Goal: Book appointment/travel/reservation

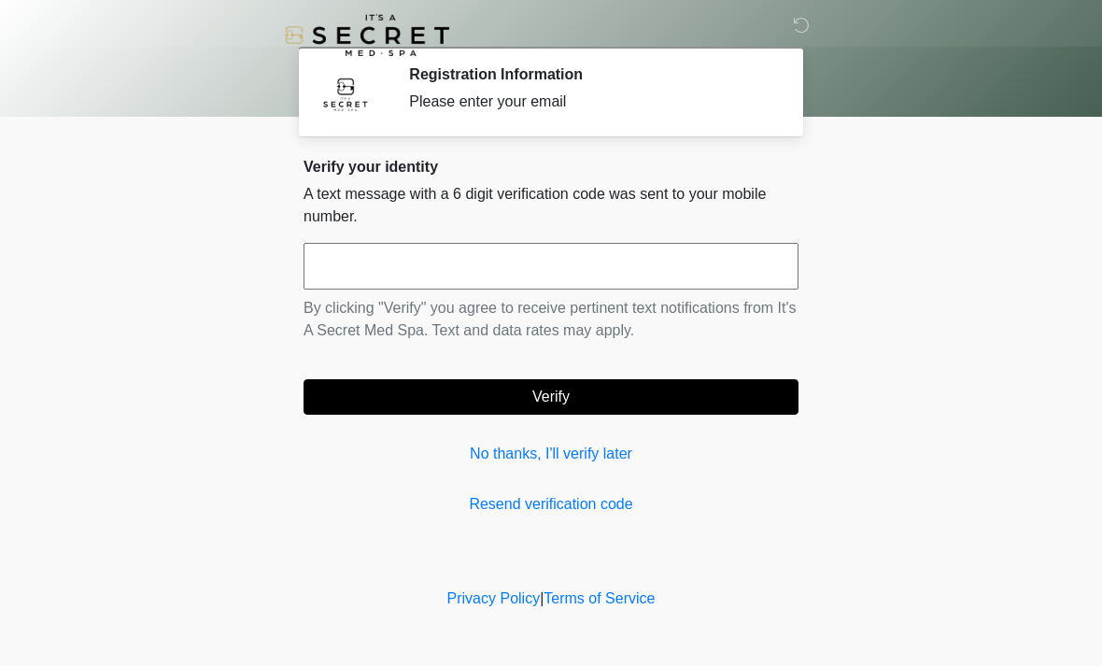
click at [417, 284] on input "text" at bounding box center [550, 266] width 495 height 47
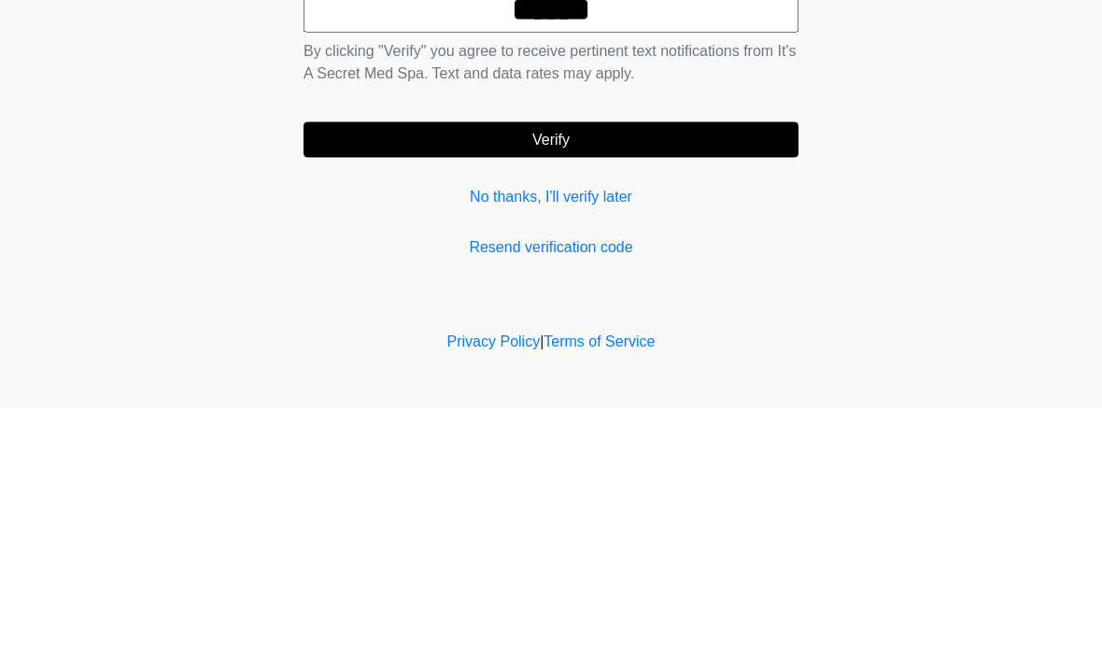
type input "******"
click at [641, 379] on button "Verify" at bounding box center [550, 396] width 495 height 35
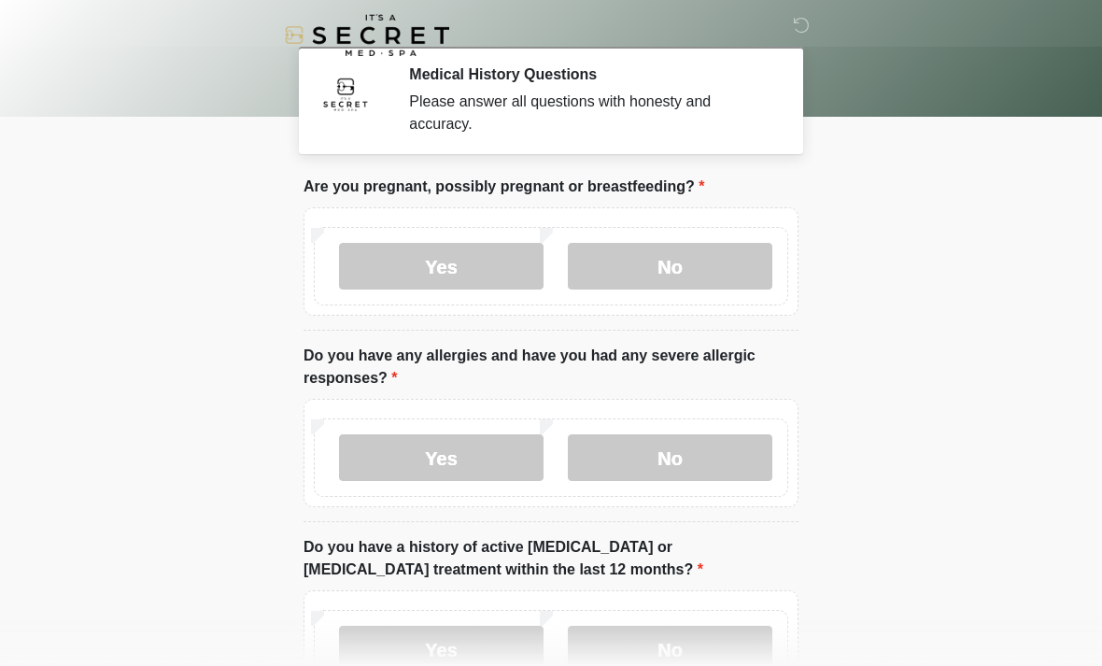
click at [669, 267] on label "No" at bounding box center [670, 266] width 204 height 47
click at [680, 471] on label "No" at bounding box center [670, 457] width 204 height 47
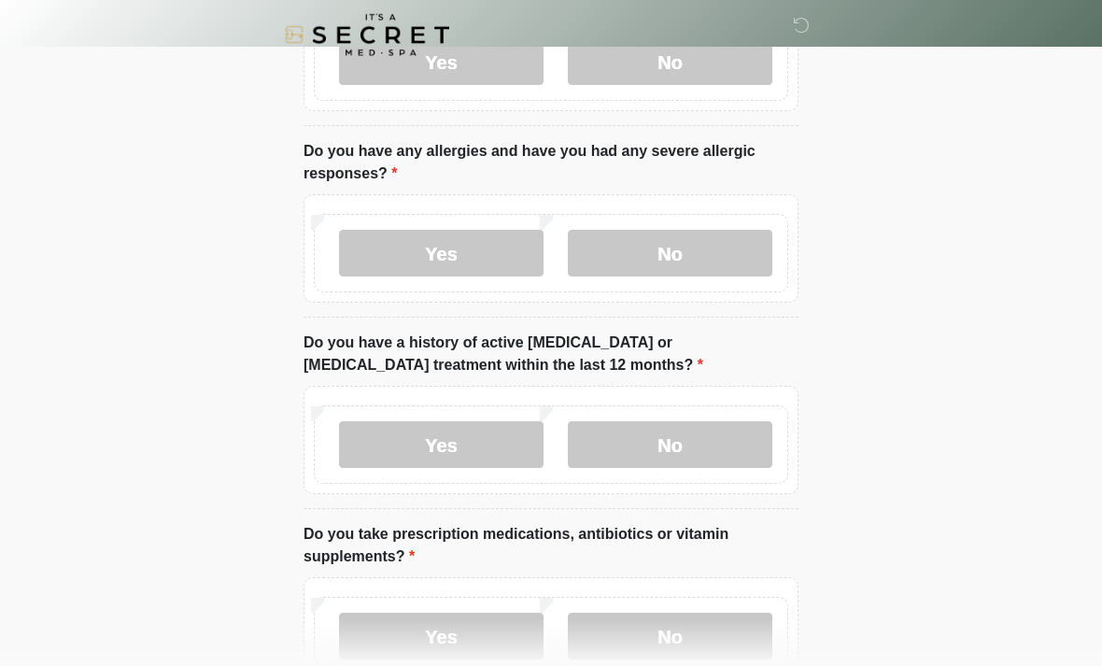
scroll to position [201, 0]
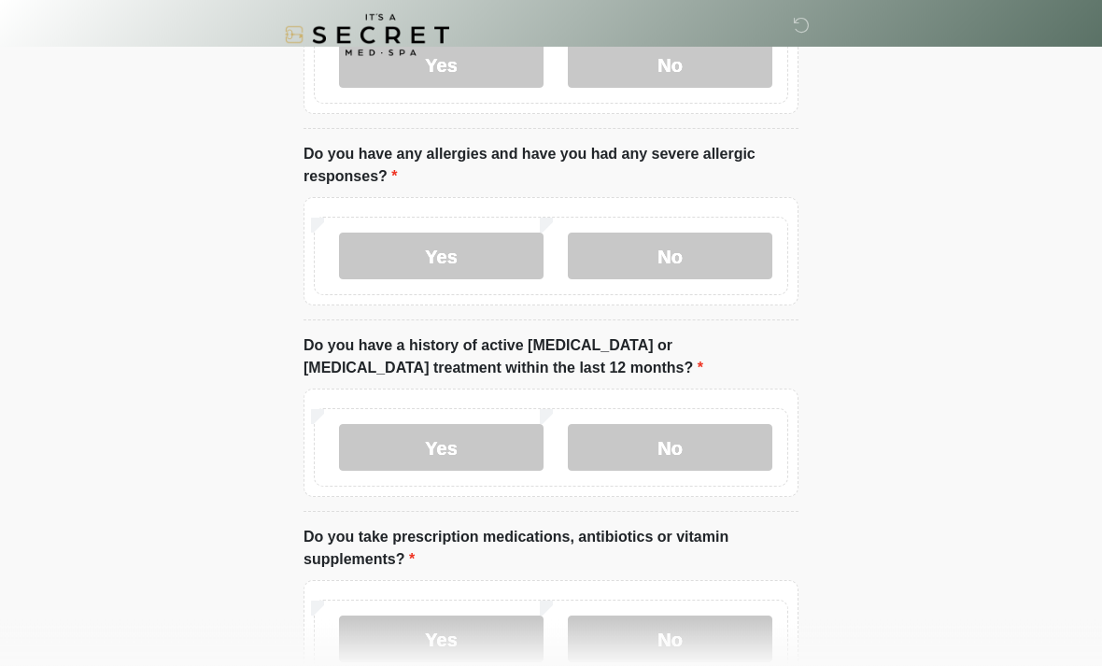
click at [678, 449] on label "No" at bounding box center [670, 448] width 204 height 47
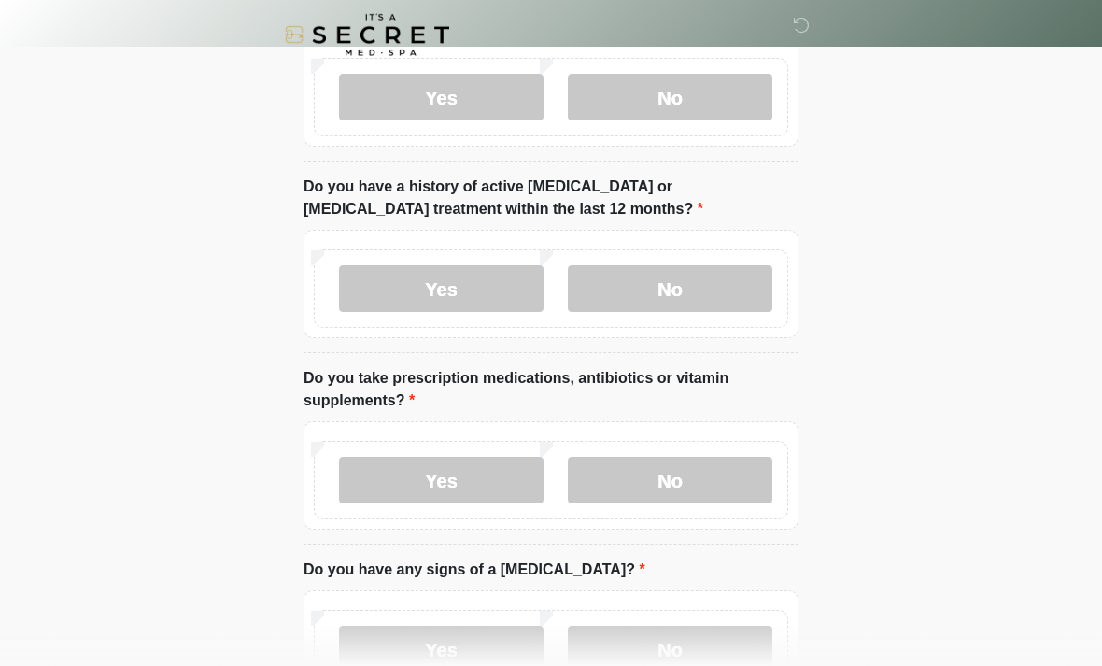
scroll to position [363, 0]
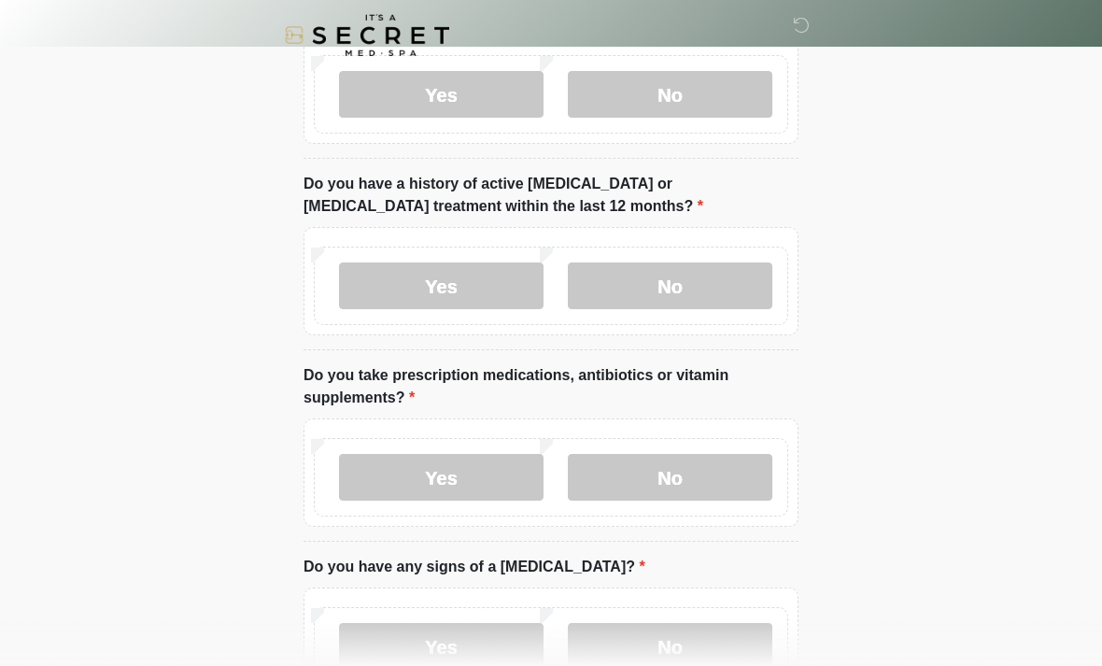
click at [453, 472] on label "Yes" at bounding box center [441, 477] width 204 height 47
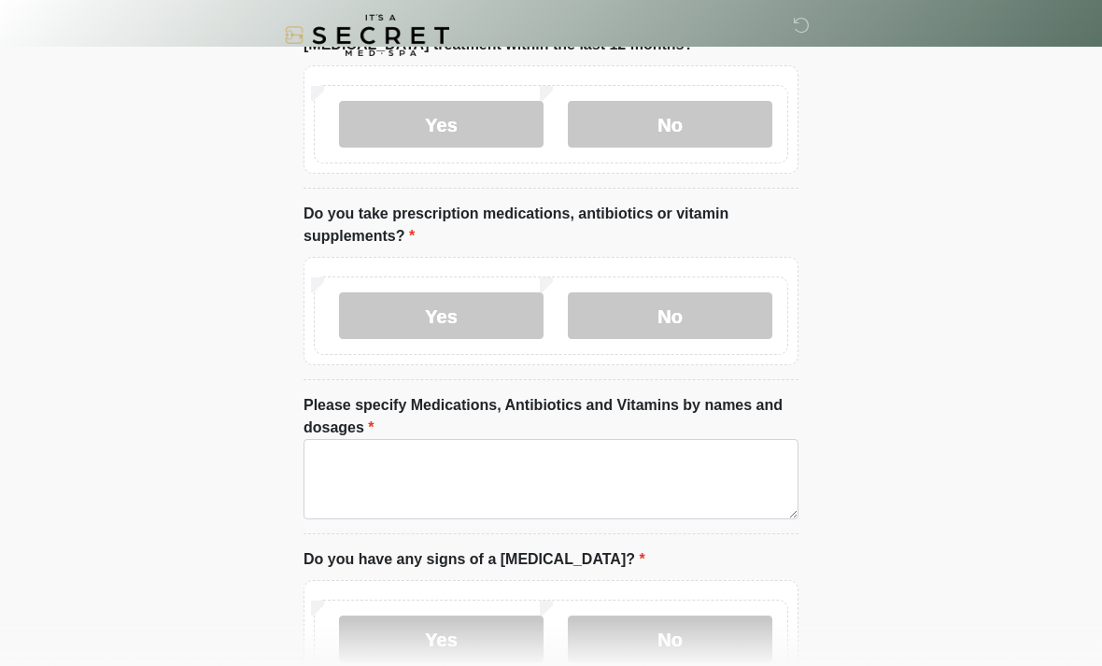
scroll to position [528, 0]
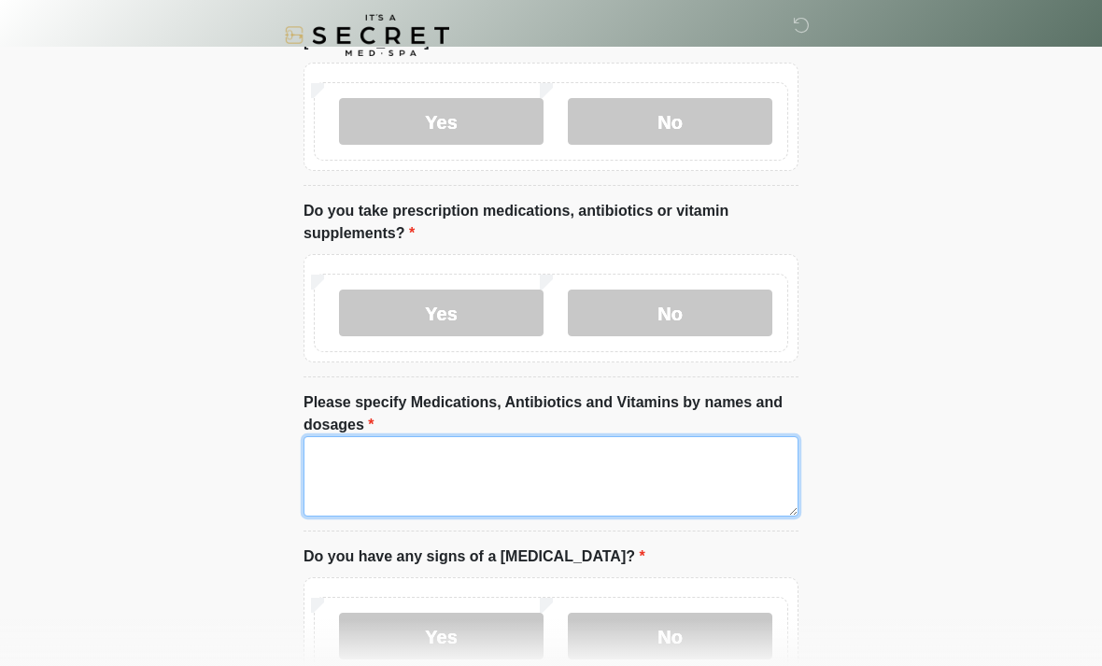
click at [397, 461] on textarea "Please specify Medications, Antibiotics and Vitamins by names and dosages" at bounding box center [550, 476] width 495 height 80
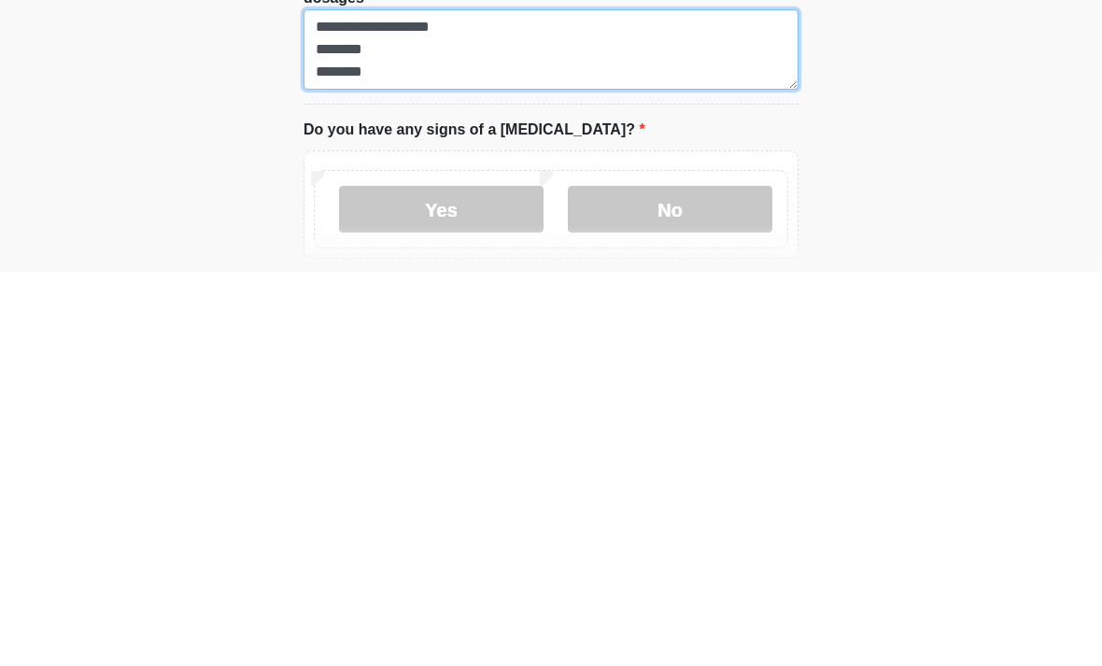
scroll to position [562, 0]
type textarea "**********"
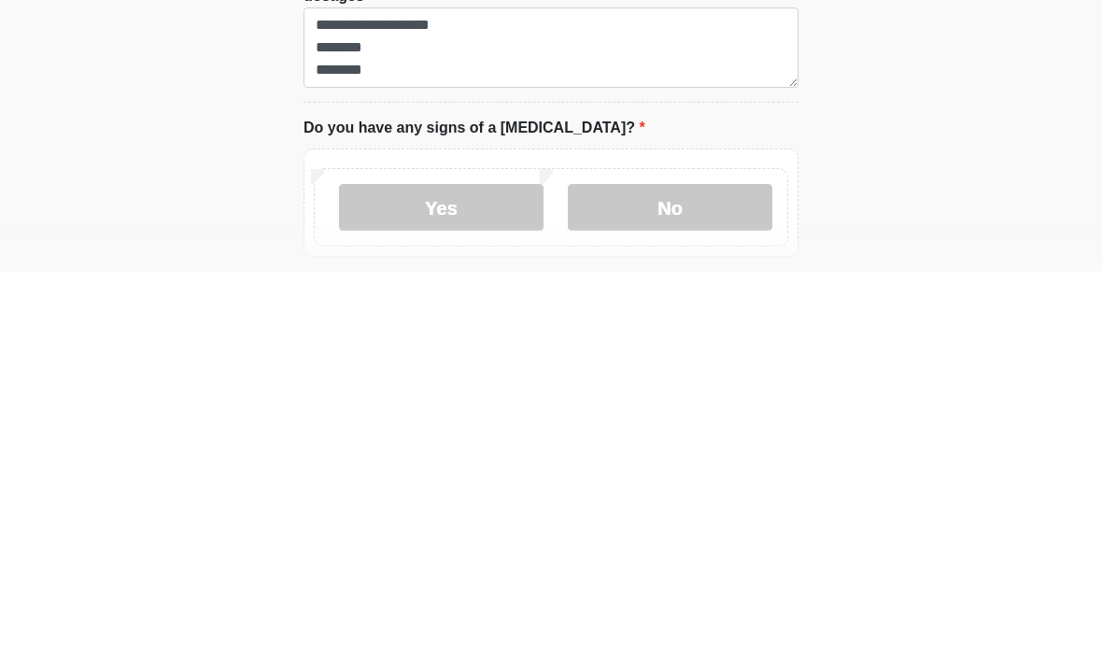
click at [675, 578] on label "No" at bounding box center [670, 601] width 204 height 47
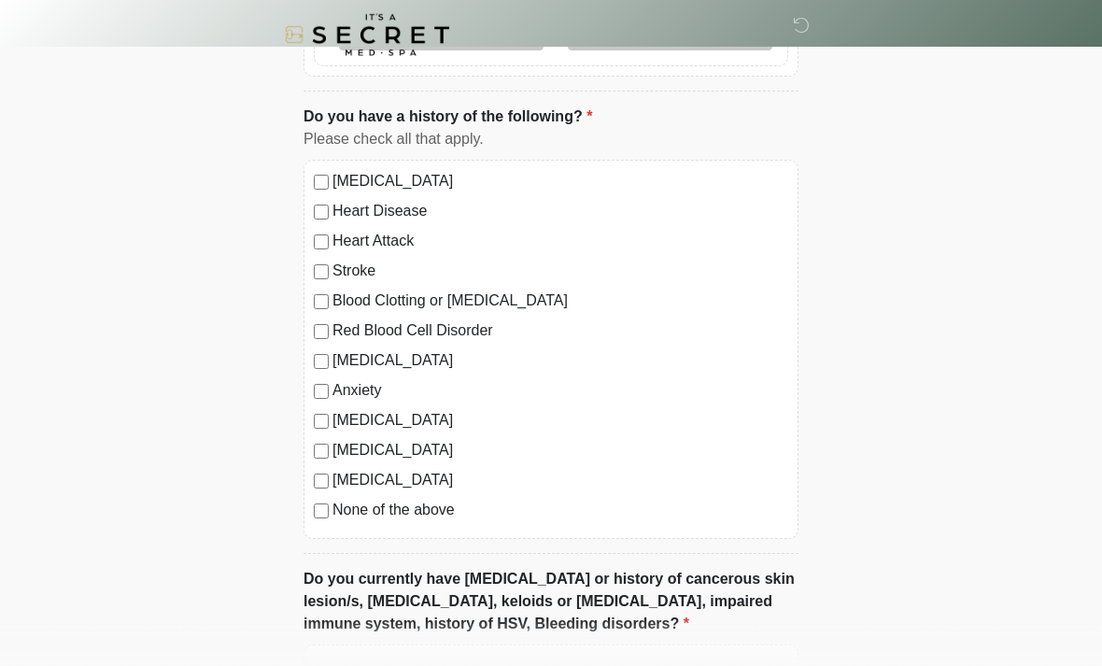
scroll to position [1142, 0]
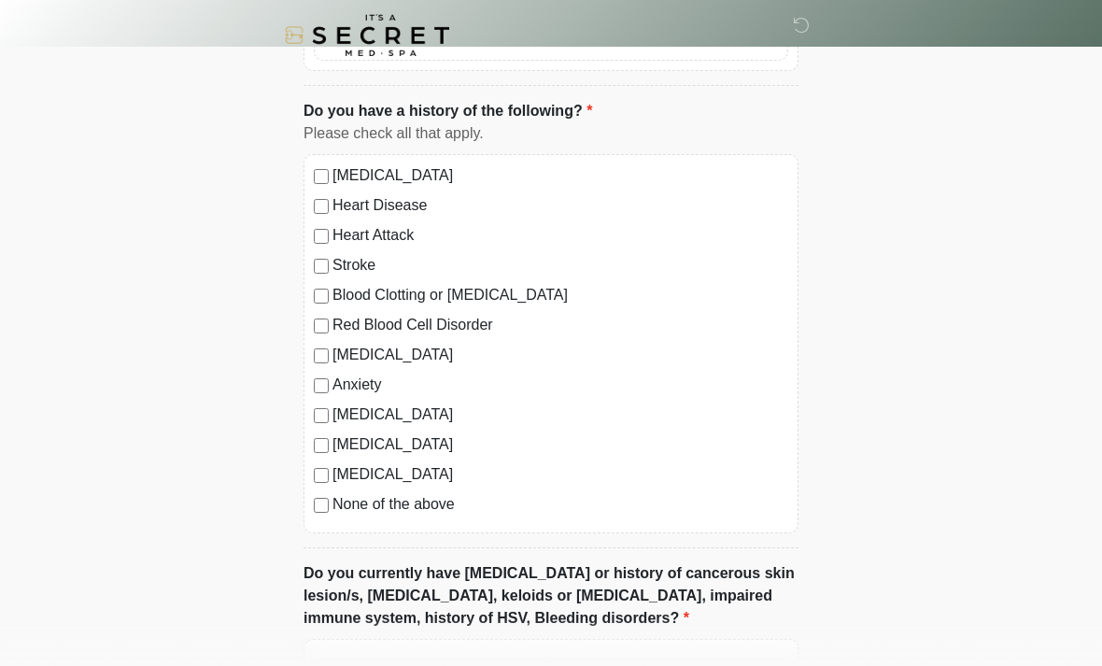
click at [311, 508] on div "[MEDICAL_DATA] Heart Disease Heart Attack Stroke Blood Clotting or [MEDICAL_DAT…" at bounding box center [550, 343] width 495 height 379
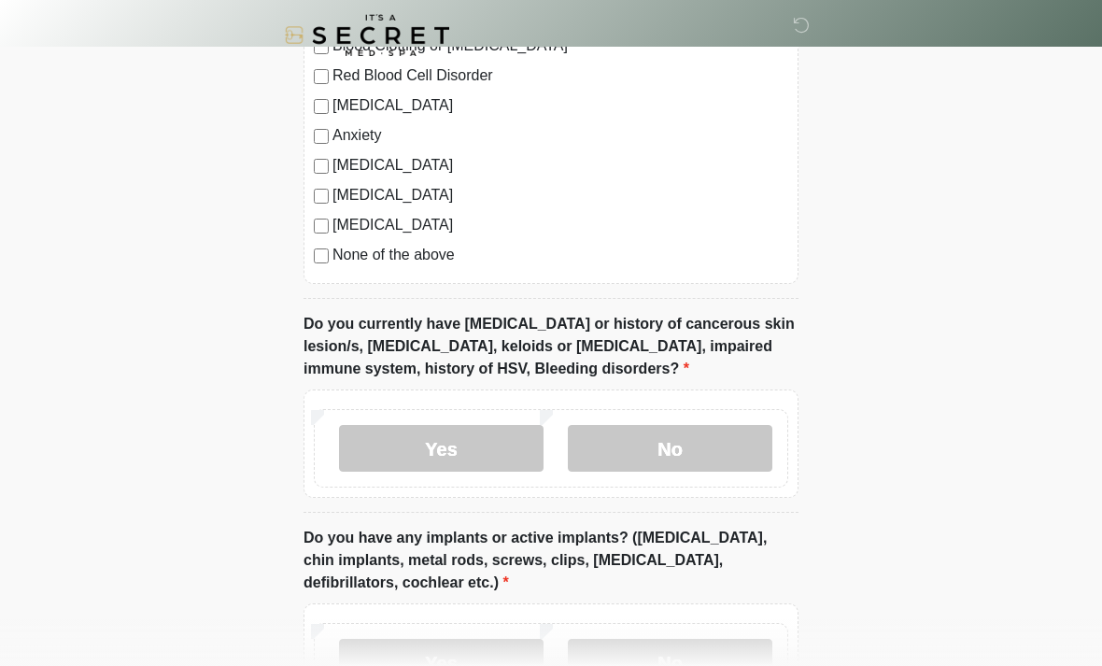
scroll to position [1404, 0]
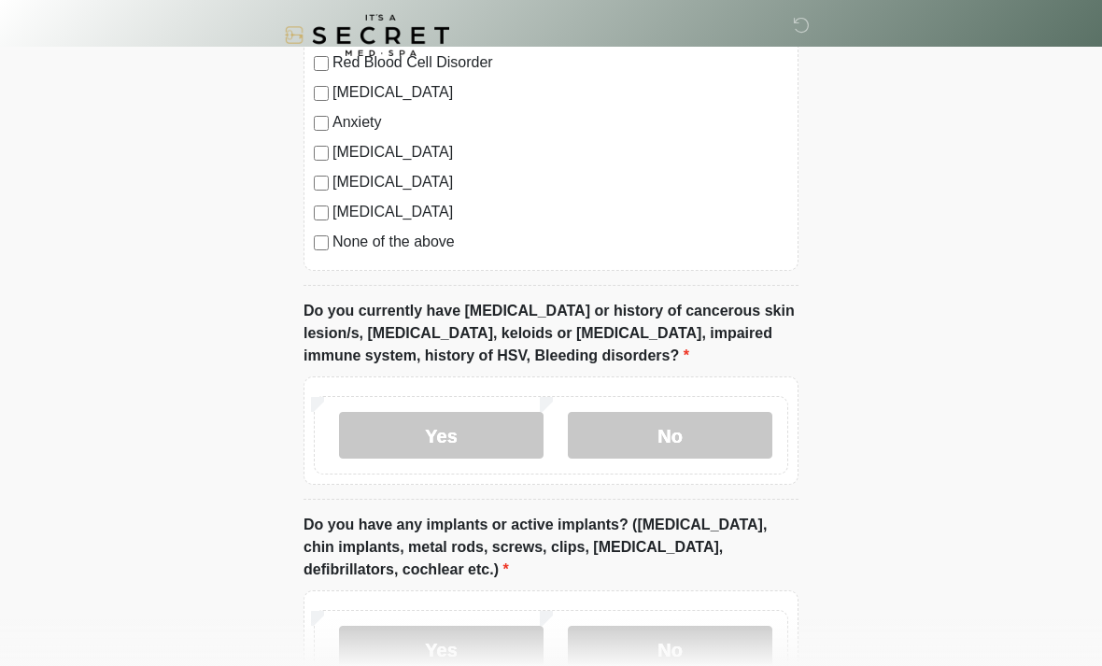
click at [698, 422] on label "No" at bounding box center [670, 435] width 204 height 47
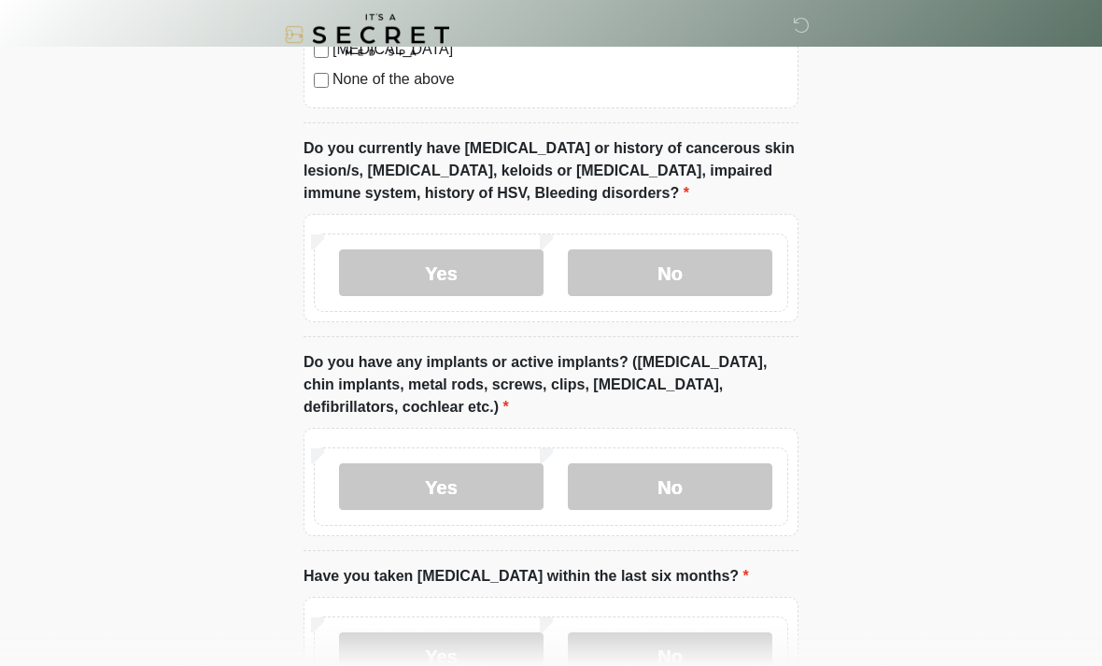
scroll to position [1592, 0]
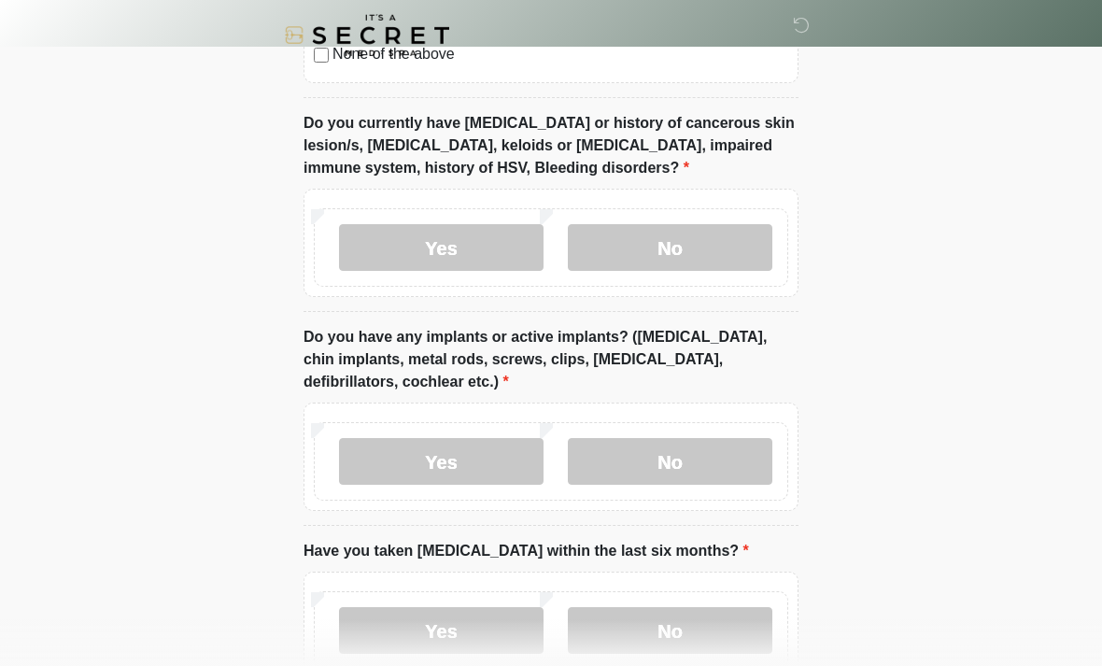
click at [661, 442] on label "No" at bounding box center [670, 461] width 204 height 47
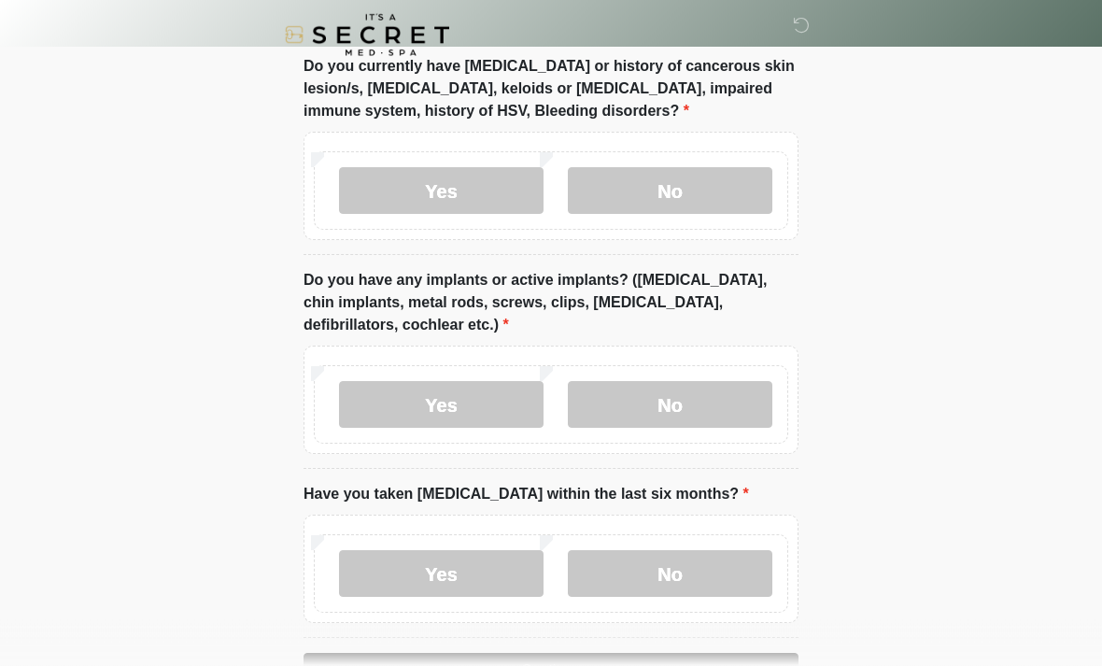
scroll to position [1708, 0]
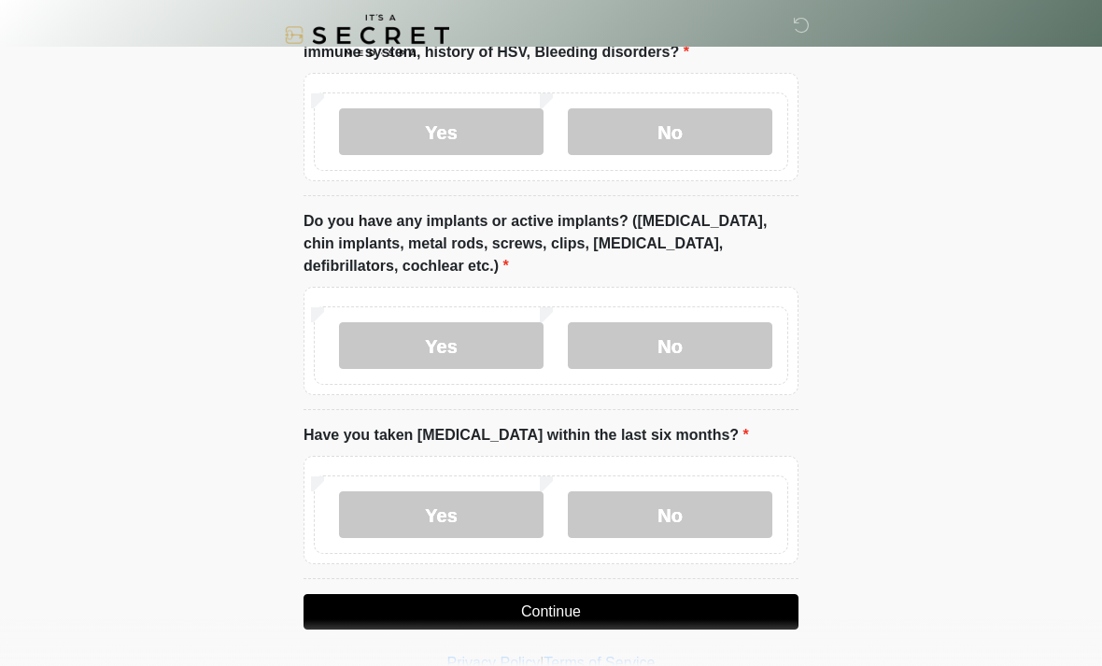
click at [698, 513] on label "No" at bounding box center [670, 514] width 204 height 47
click at [630, 613] on button "Continue" at bounding box center [550, 611] width 495 height 35
click at [628, 613] on button "Continue" at bounding box center [550, 611] width 495 height 35
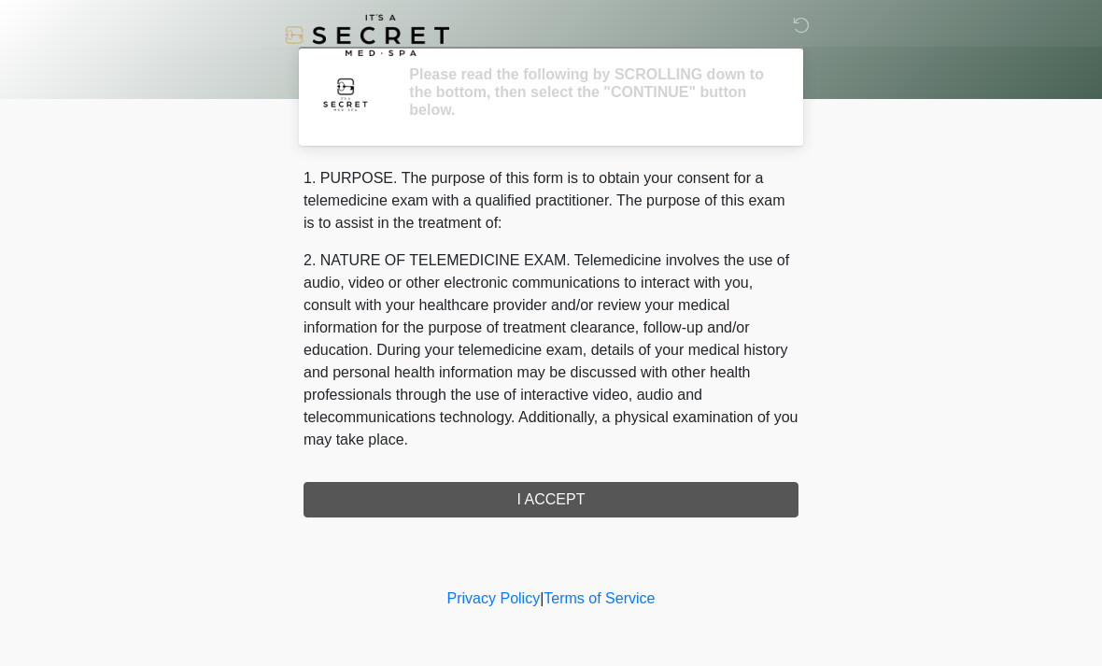
scroll to position [0, 0]
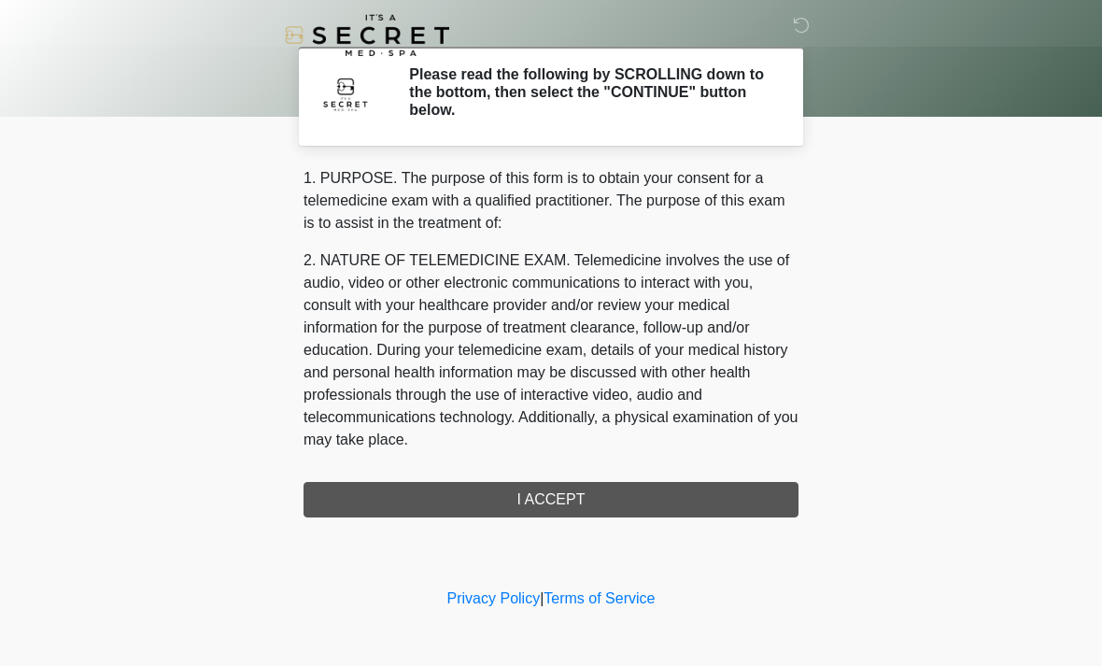
click at [627, 500] on div "1. PURPOSE. The purpose of this form is to obtain your consent for a telemedici…" at bounding box center [550, 342] width 495 height 350
click at [568, 512] on div "1. PURPOSE. The purpose of this form is to obtain your consent for a telemedici…" at bounding box center [550, 342] width 495 height 350
click at [580, 514] on div "1. PURPOSE. The purpose of this form is to obtain your consent for a telemedici…" at bounding box center [550, 342] width 495 height 350
click at [576, 491] on div "1. PURPOSE. The purpose of this form is to obtain your consent for a telemedici…" at bounding box center [550, 342] width 495 height 350
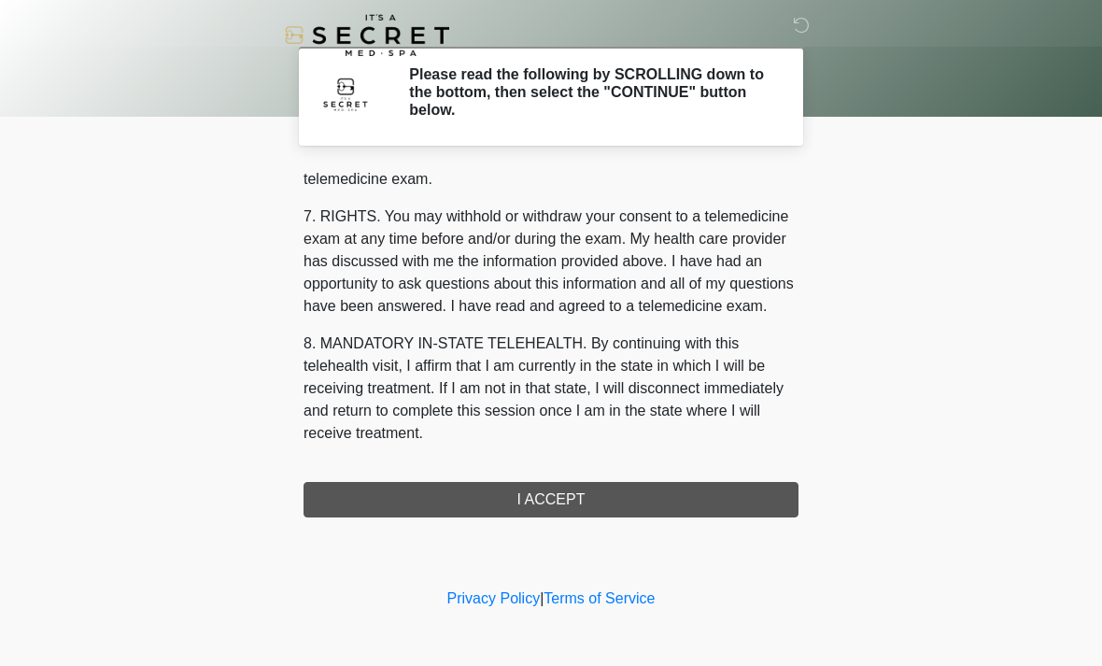
click at [576, 505] on button "I ACCEPT" at bounding box center [550, 499] width 495 height 35
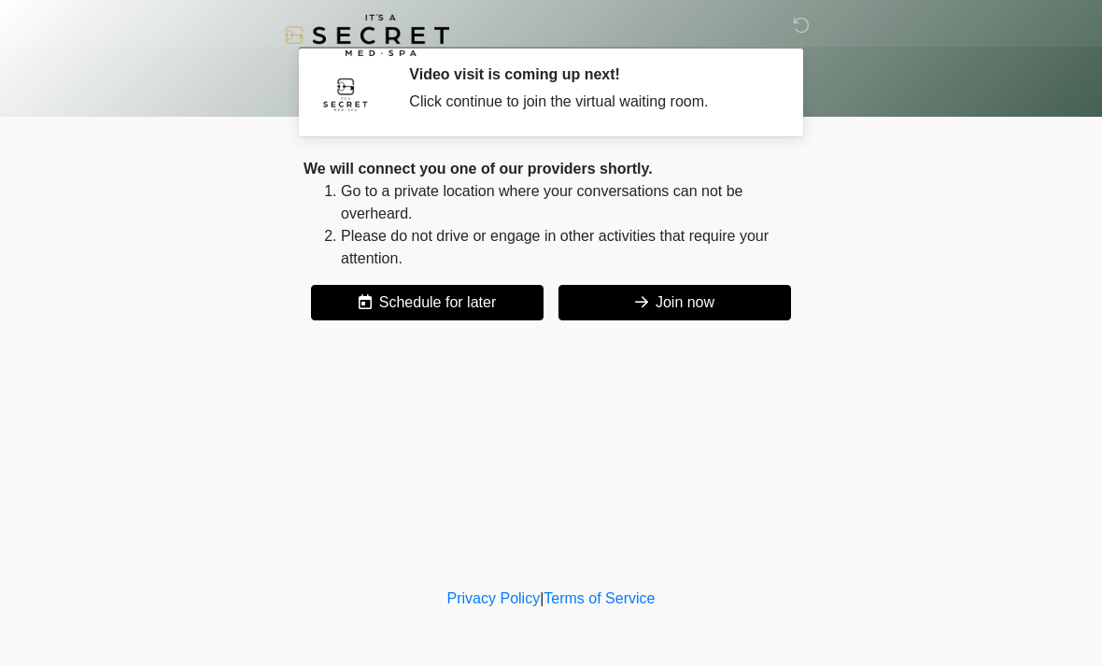
click at [459, 317] on button "Schedule for later" at bounding box center [427, 302] width 232 height 35
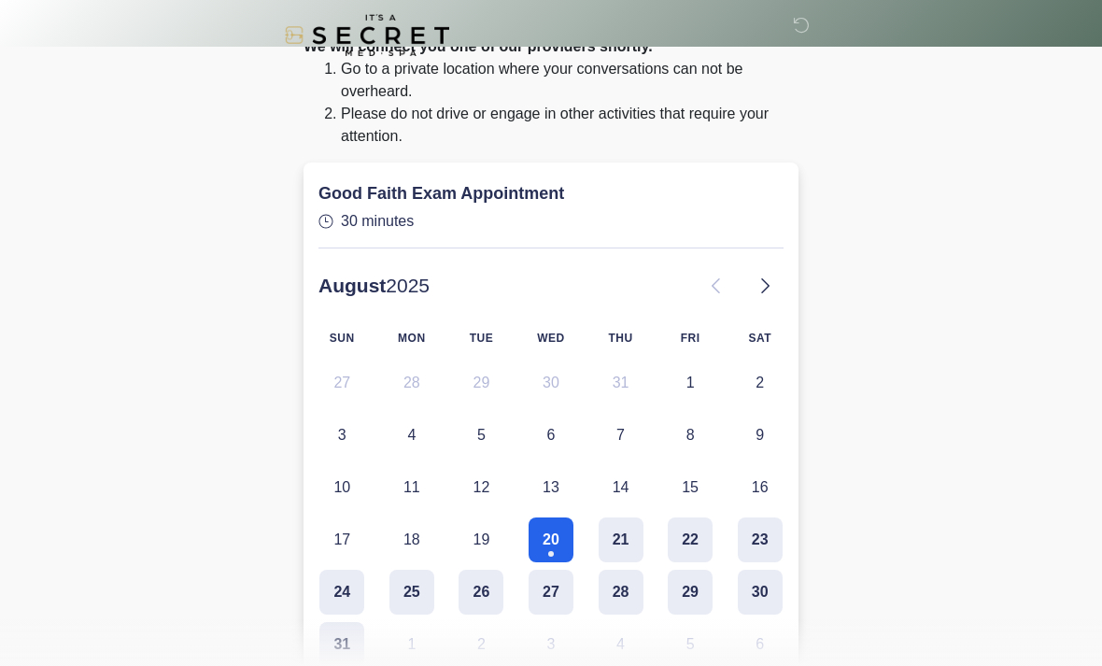
scroll to position [122, 0]
click at [909, 410] on body "‎ ‎ Video visit is coming up next! Click continue to join the virtual waiting r…" at bounding box center [551, 211] width 1102 height 666
click at [848, 180] on body "‎ ‎ Video visit is coming up next! Click continue to join the virtual waiting r…" at bounding box center [551, 211] width 1102 height 666
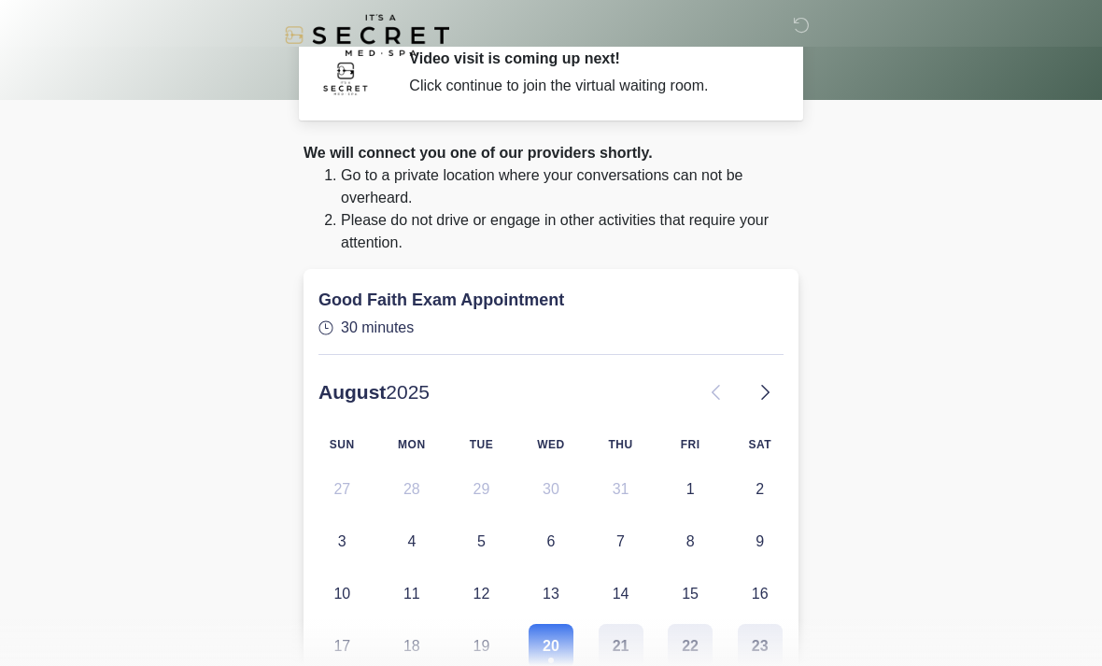
scroll to position [17, 0]
click at [670, 197] on li "Go to a private location where your conversations can not be overheard." at bounding box center [570, 185] width 458 height 45
click at [162, 481] on body "‎ ‎ Video visit is coming up next! Click continue to join the virtual waiting r…" at bounding box center [551, 316] width 1102 height 666
click at [261, 319] on body "‎ ‎ Video visit is coming up next! Click continue to join the virtual waiting r…" at bounding box center [551, 316] width 1102 height 666
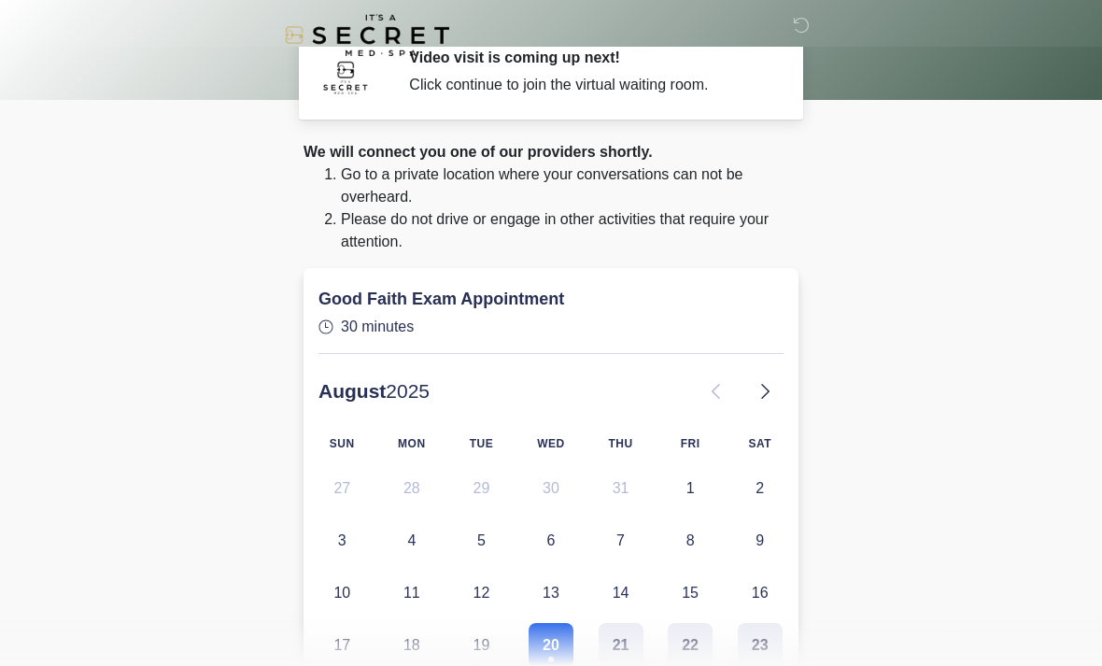
click at [652, 206] on li "Go to a private location where your conversations can not be overheard." at bounding box center [570, 185] width 458 height 45
click at [911, 505] on body "‎ ‎ Video visit is coming up next! Click continue to join the virtual waiting r…" at bounding box center [551, 316] width 1102 height 666
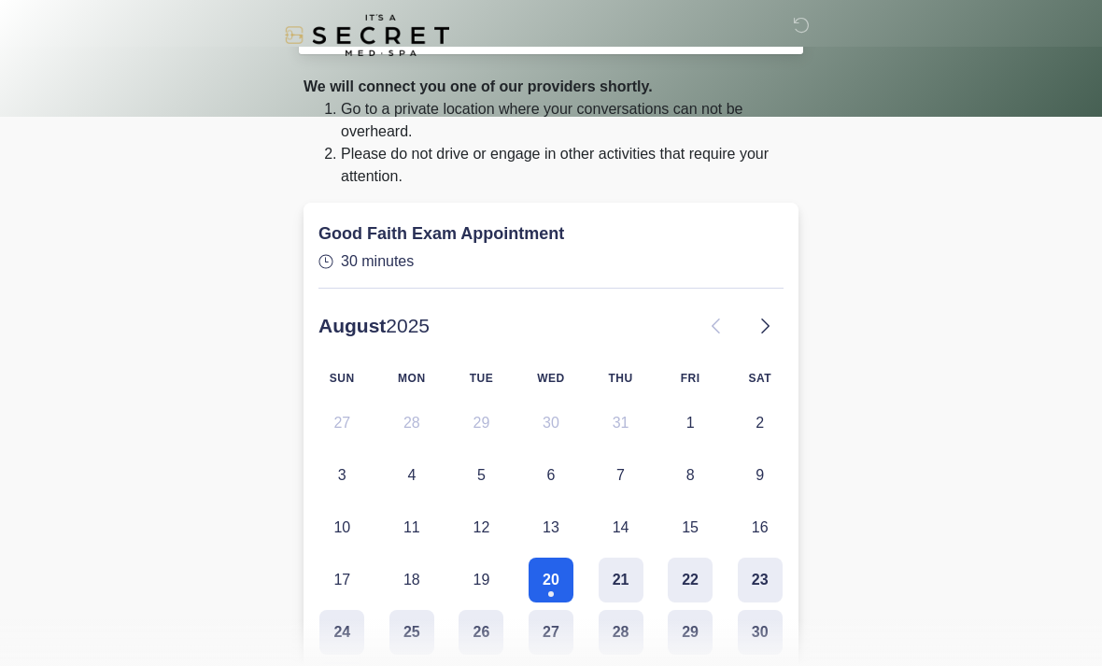
scroll to position [0, 0]
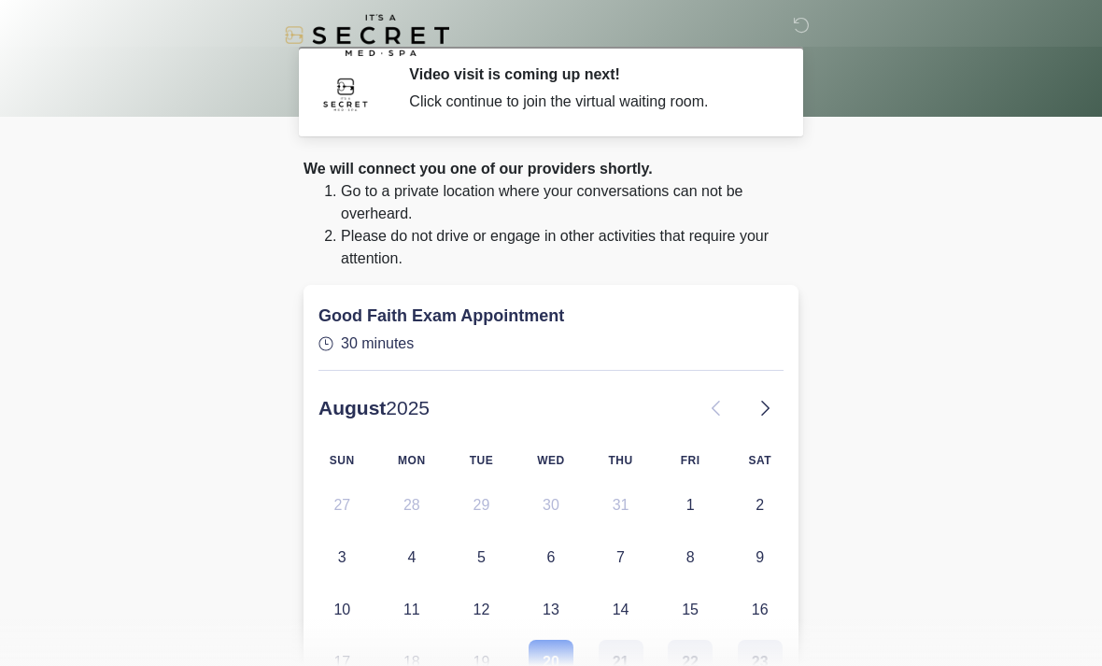
click at [797, 22] on icon at bounding box center [801, 25] width 17 height 17
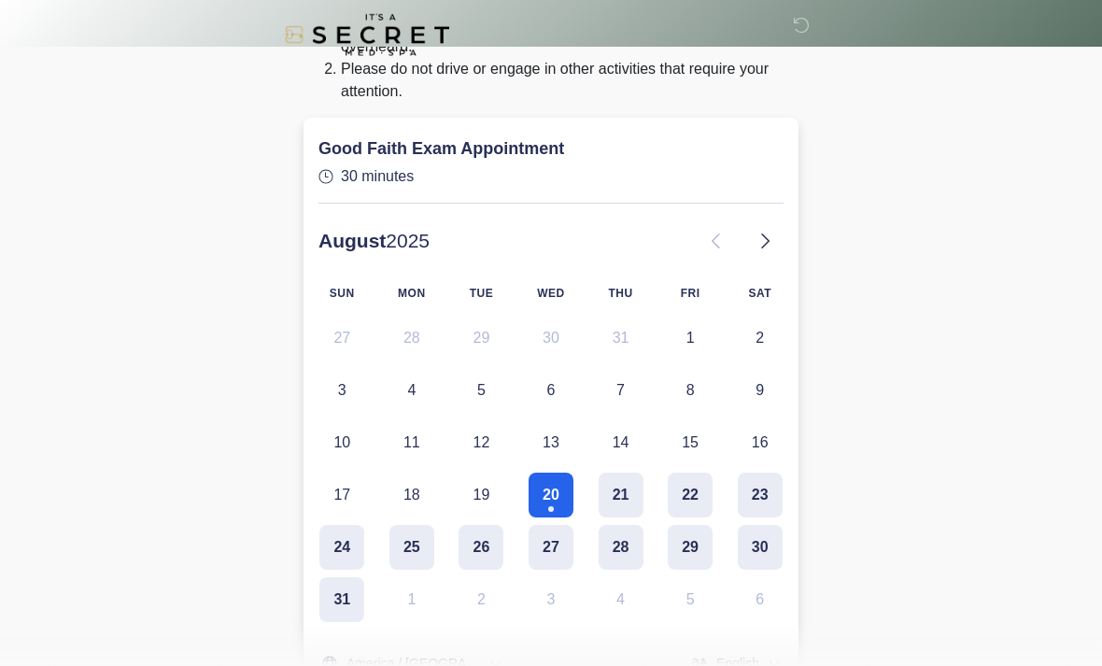
scroll to position [184, 0]
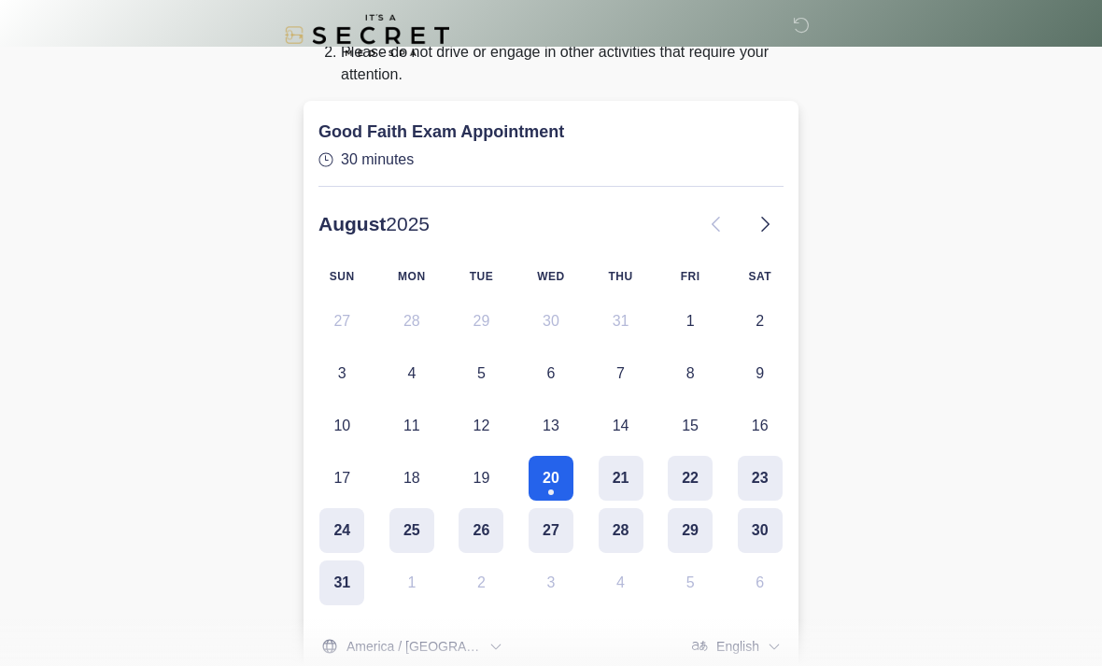
click at [549, 484] on button "20" at bounding box center [550, 478] width 45 height 45
click at [895, 217] on body "‎ ‎ Video visit is coming up next! Click continue to join the virtual waiting r…" at bounding box center [551, 149] width 1102 height 666
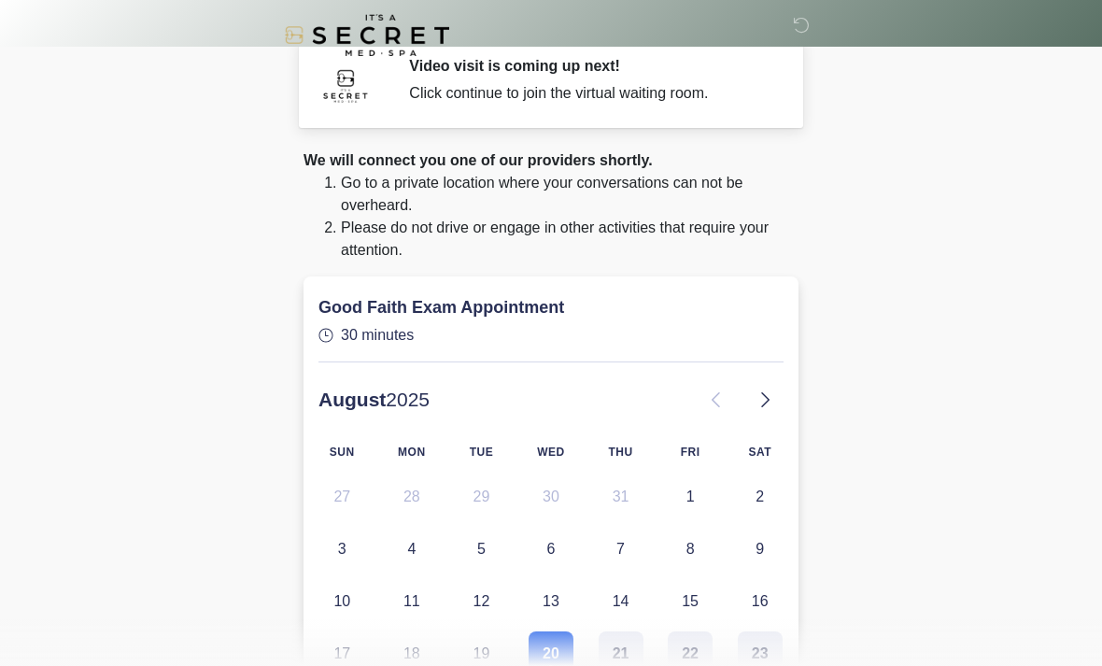
scroll to position [0, 0]
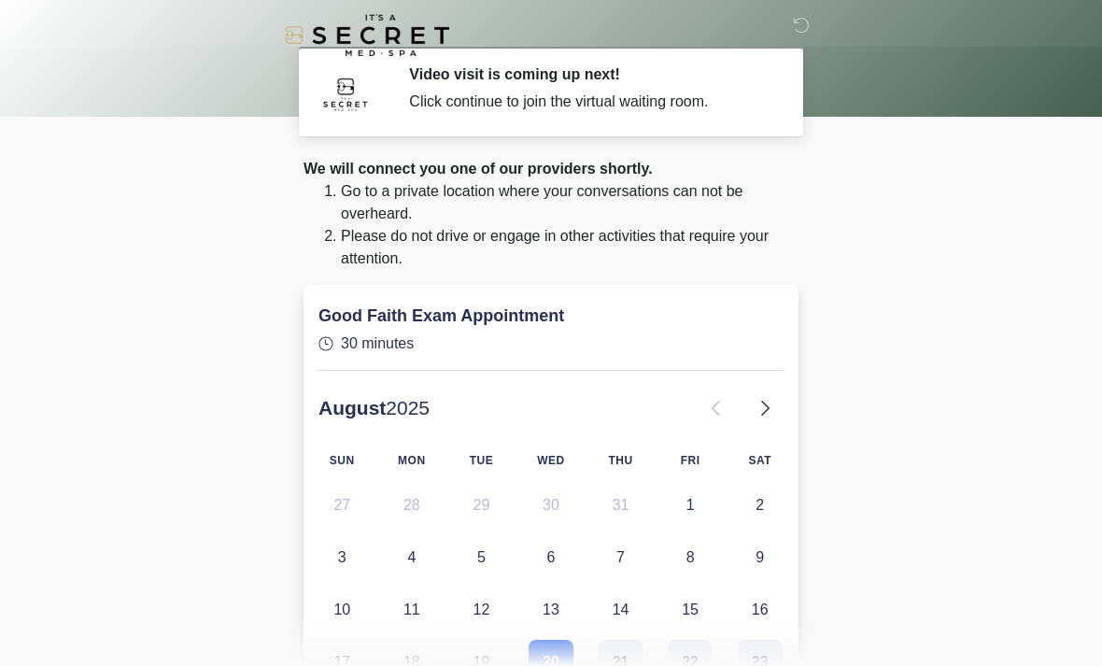
click at [487, 111] on div "Click continue to join the virtual waiting room." at bounding box center [589, 102] width 361 height 22
click at [643, 102] on div "Click continue to join the virtual waiting room." at bounding box center [589, 102] width 361 height 22
click at [528, 242] on li "Please do not drive or engage in other activities that require your attention." at bounding box center [570, 247] width 458 height 45
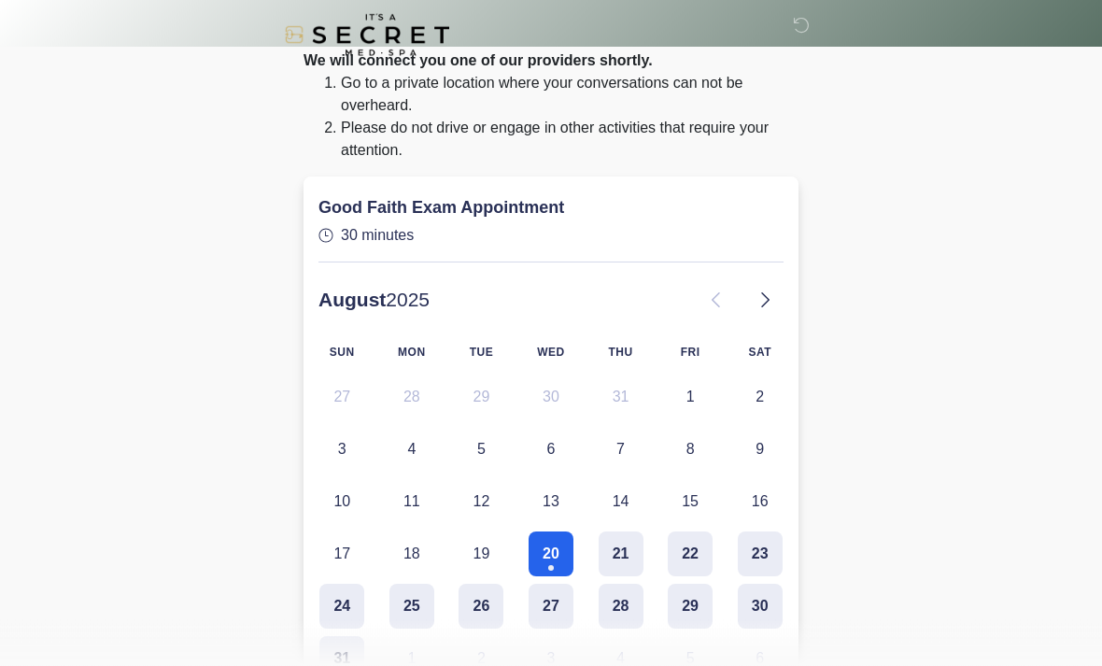
scroll to position [111, 0]
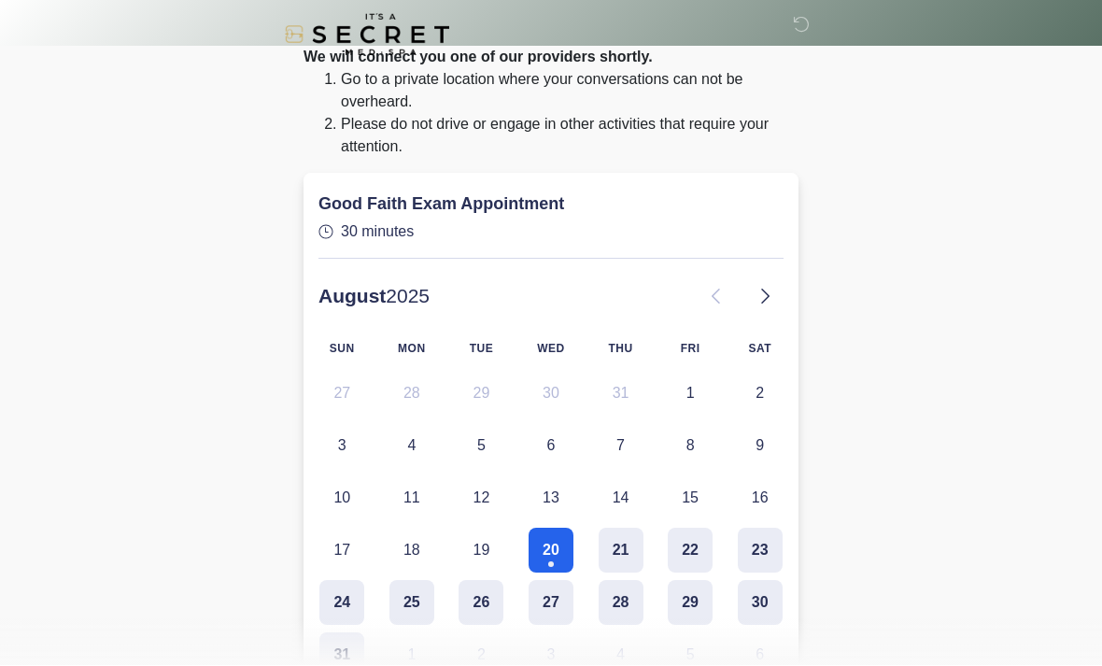
click at [359, 224] on p "30 minutes" at bounding box center [550, 232] width 465 height 22
click at [764, 295] on icon at bounding box center [765, 297] width 22 height 22
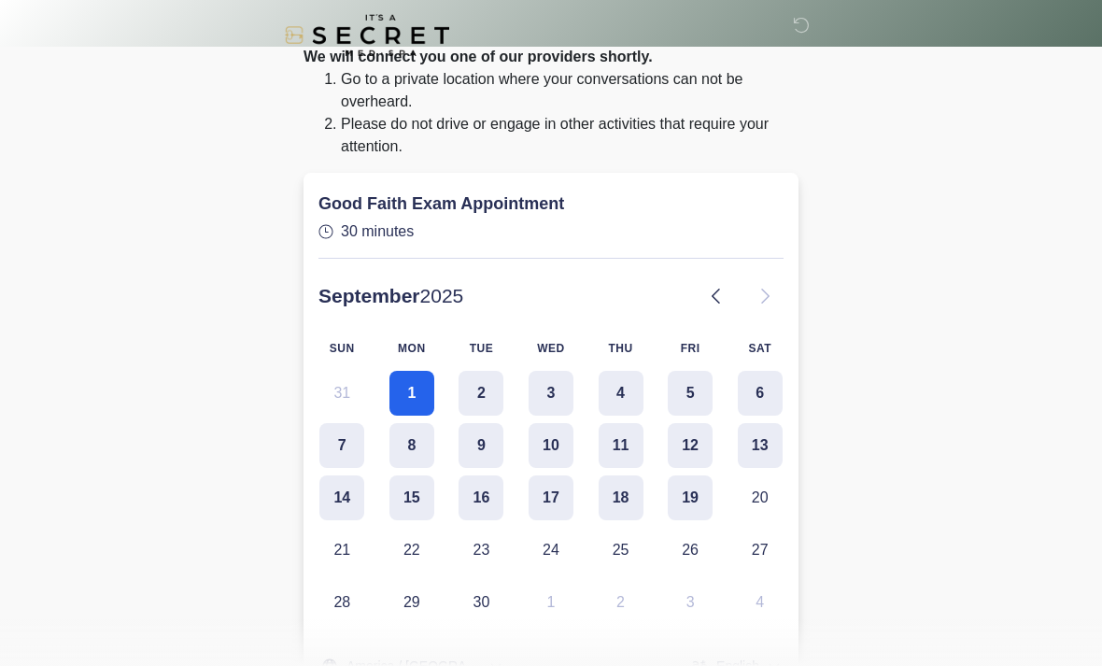
click at [712, 304] on icon at bounding box center [716, 296] width 22 height 22
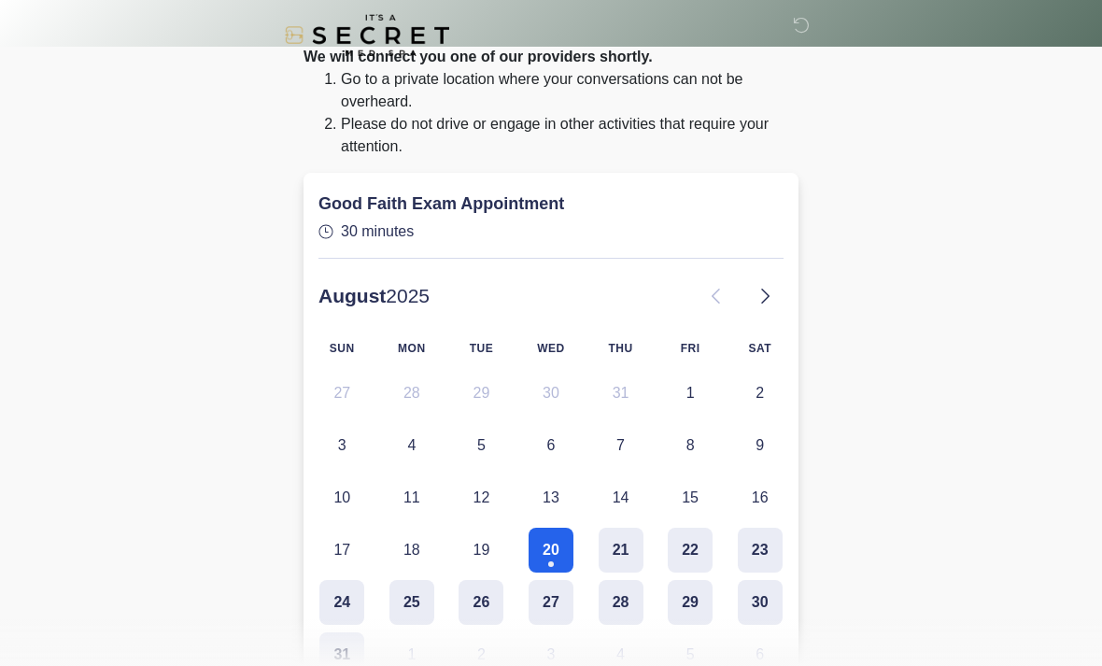
click at [548, 548] on button "20" at bounding box center [550, 550] width 45 height 45
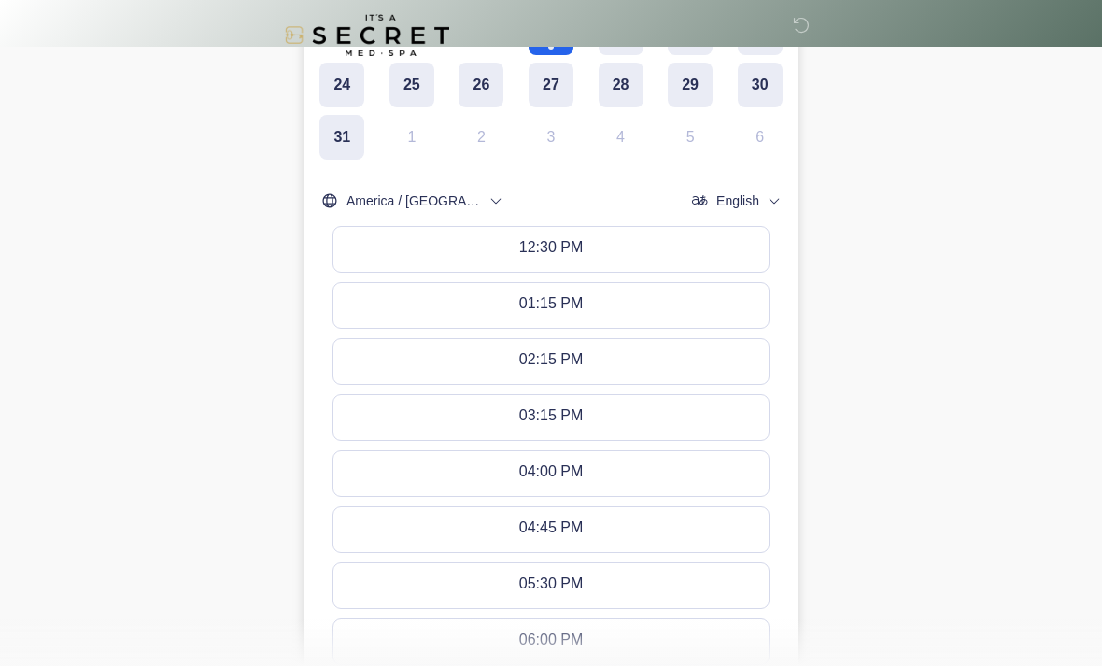
scroll to position [739, 0]
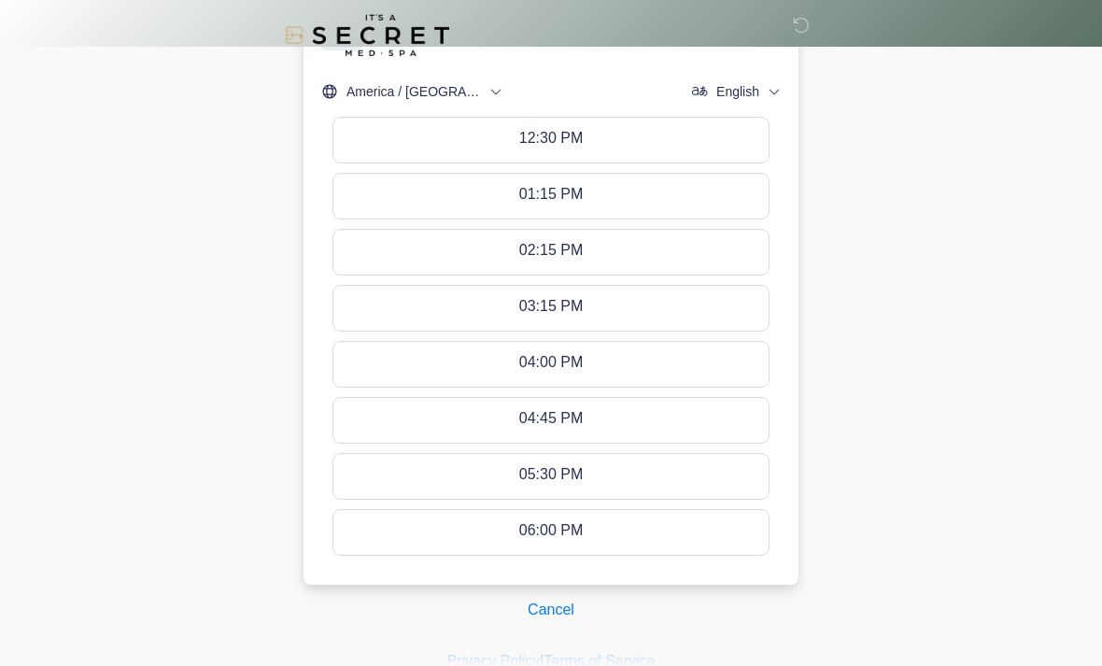
click at [550, 614] on button "Cancel" at bounding box center [550, 609] width 71 height 35
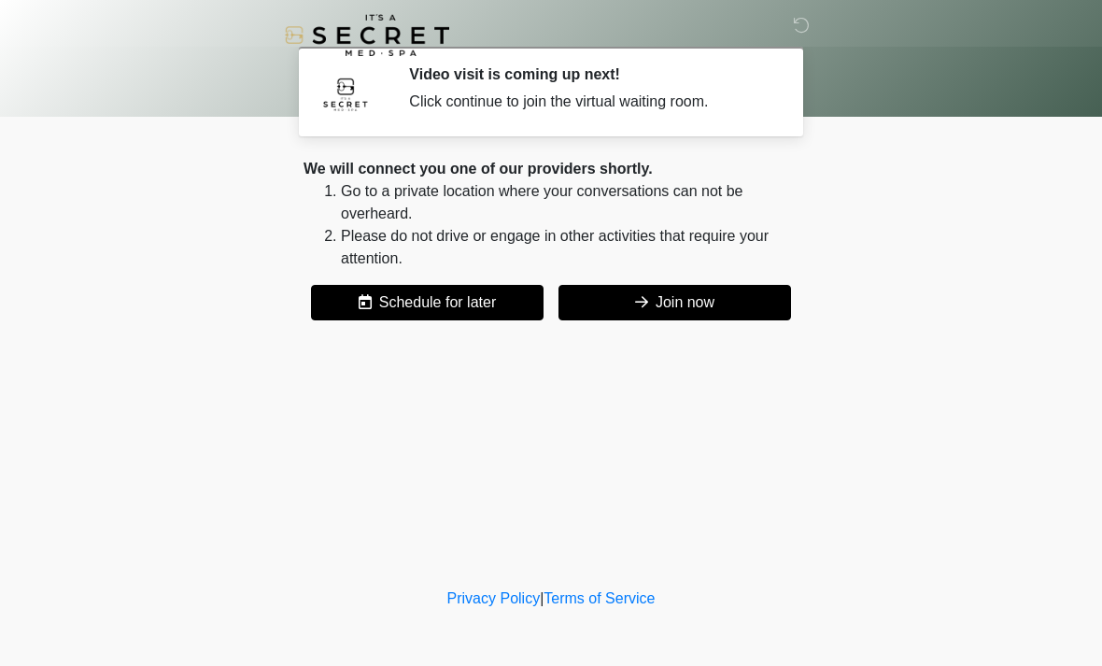
click at [728, 313] on button "Join now" at bounding box center [674, 302] width 232 height 35
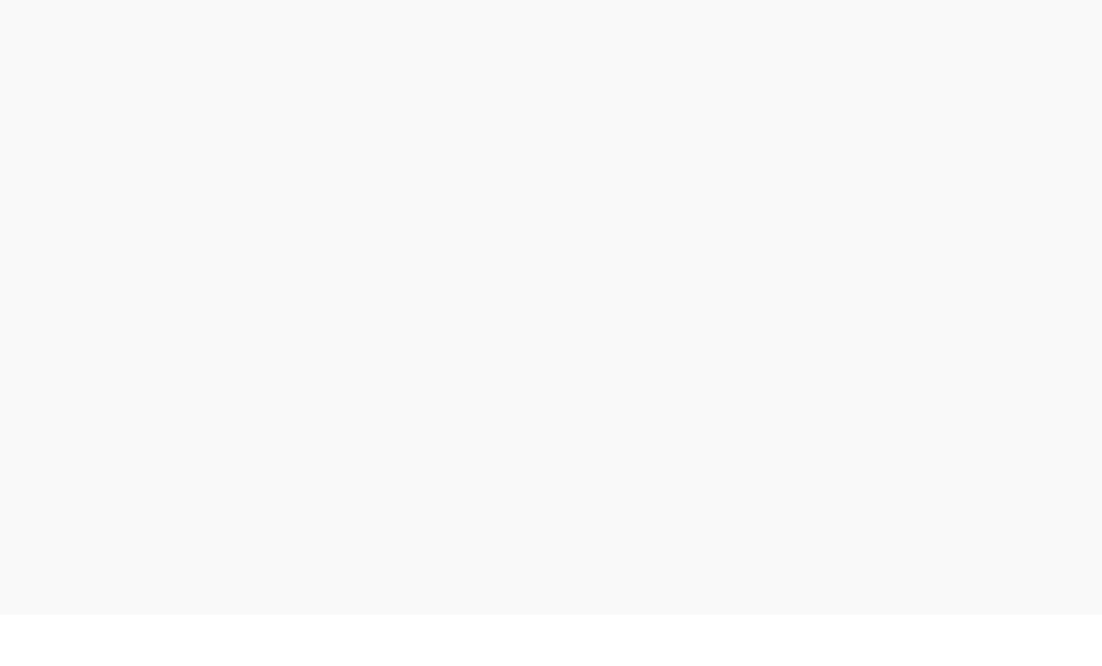
scroll to position [6, 0]
